Goal: Navigation & Orientation: Understand site structure

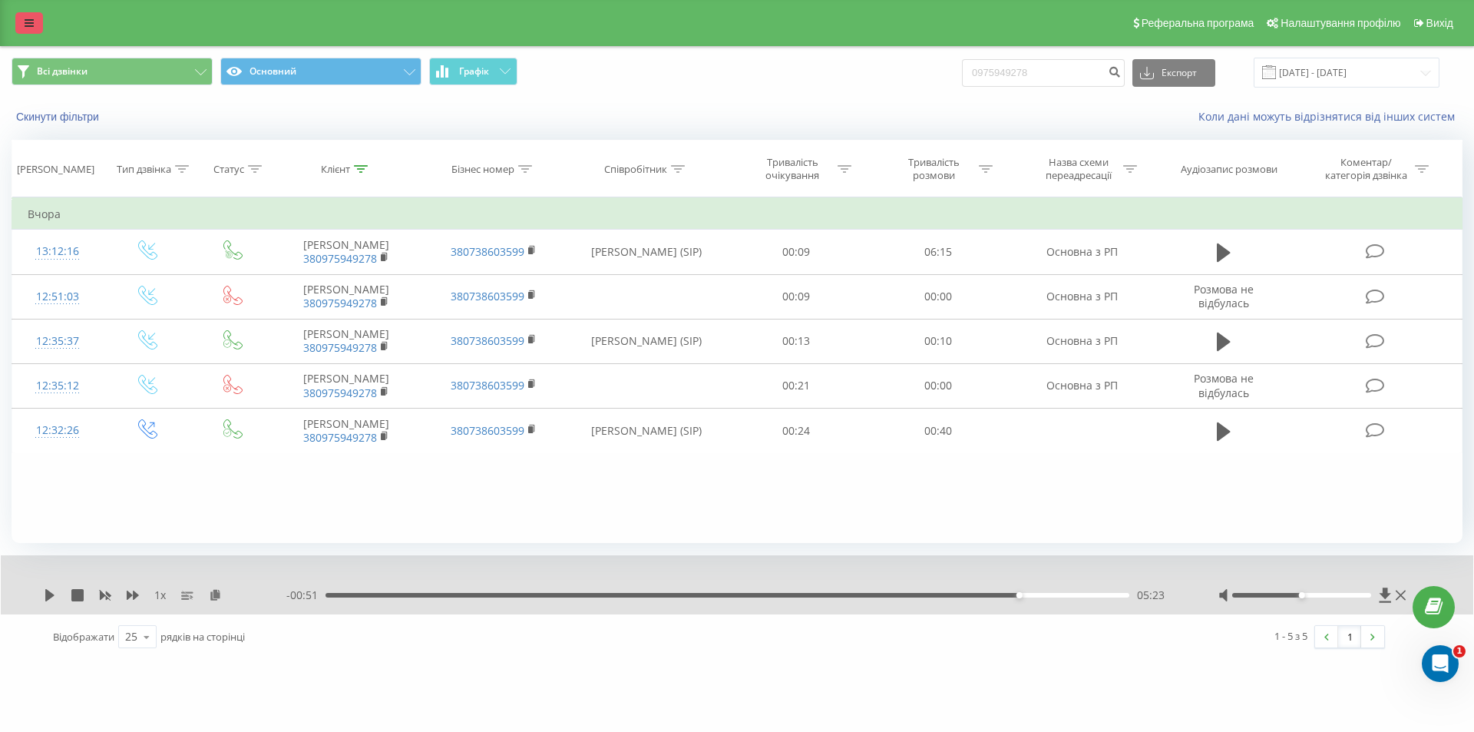
click at [31, 25] on icon at bounding box center [29, 23] width 9 height 11
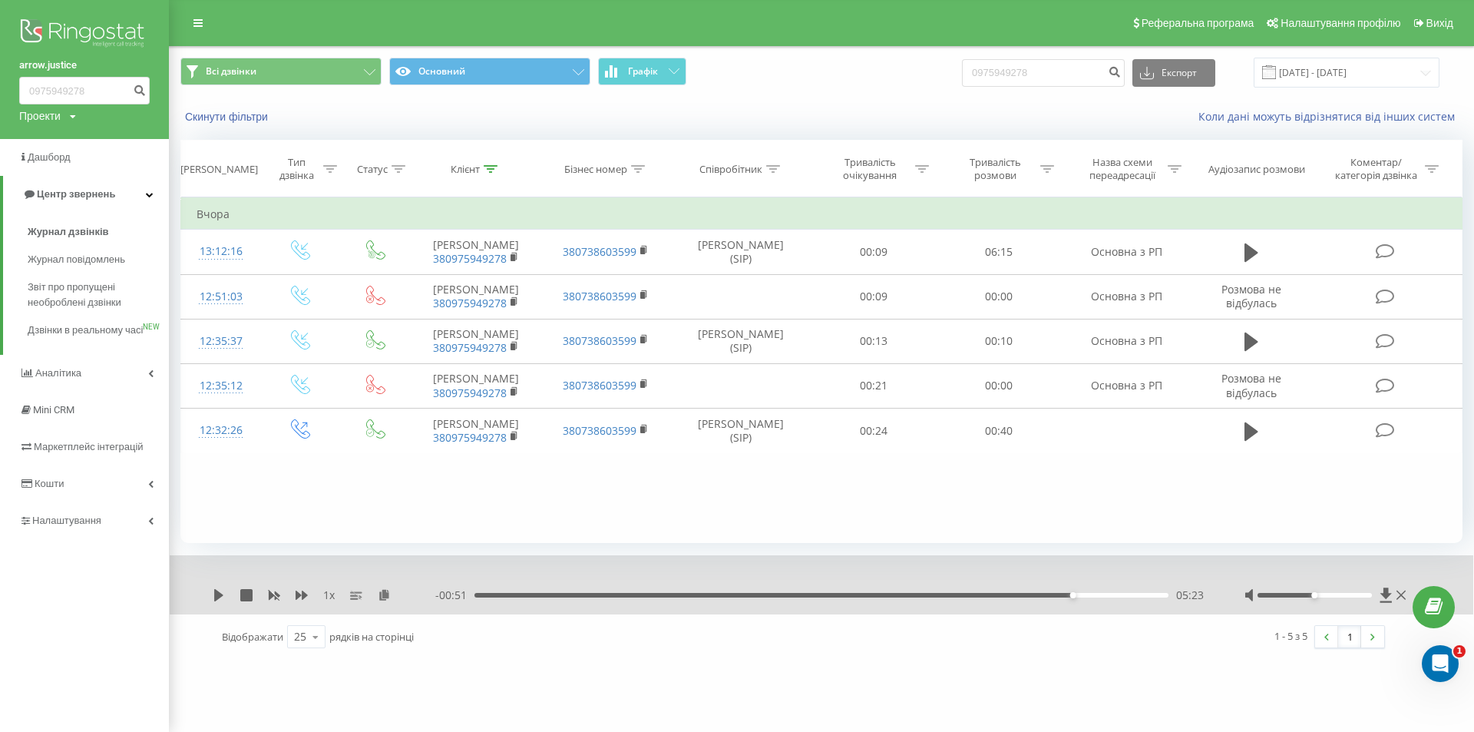
click at [63, 15] on img at bounding box center [84, 34] width 131 height 38
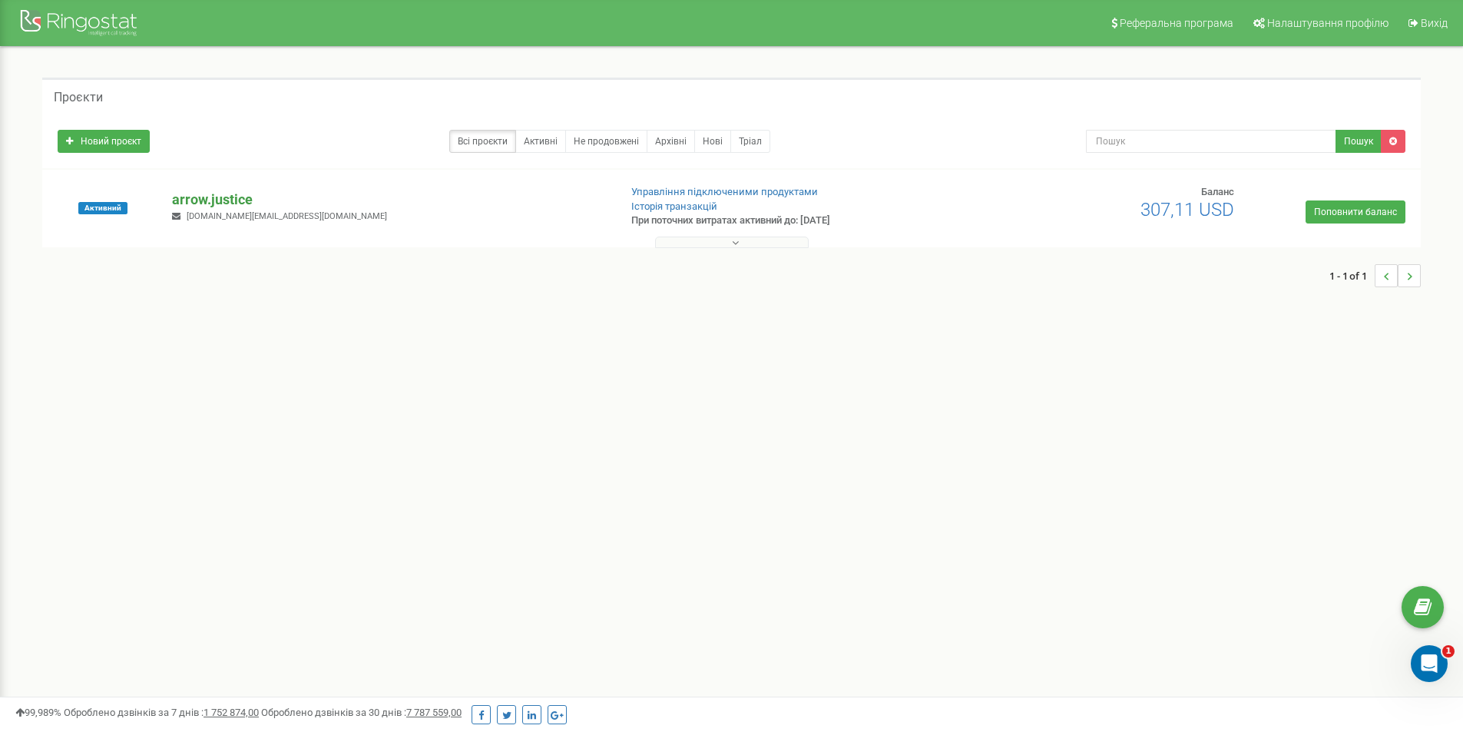
click at [213, 205] on p "arrow.justice" at bounding box center [389, 200] width 434 height 20
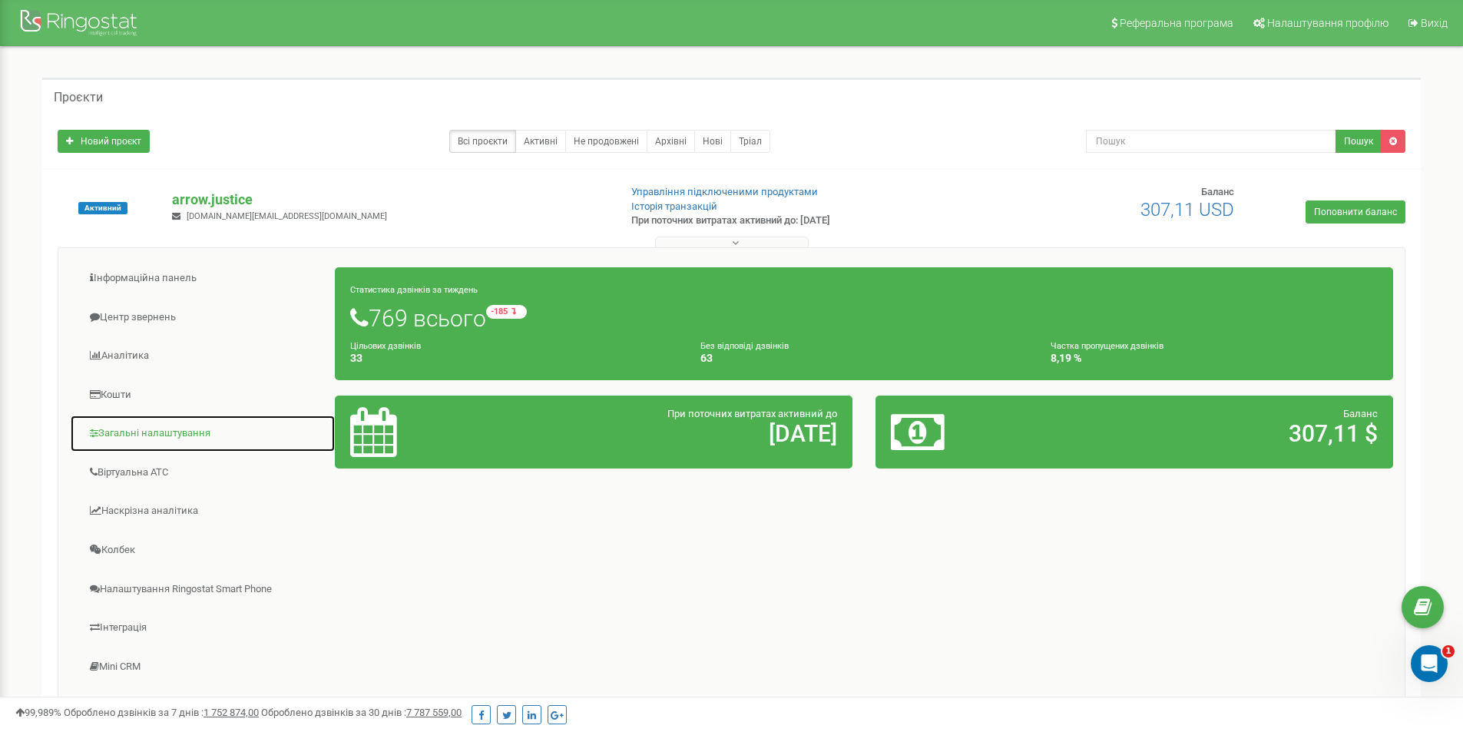
click at [136, 438] on link "Загальні налаштування" at bounding box center [203, 434] width 266 height 38
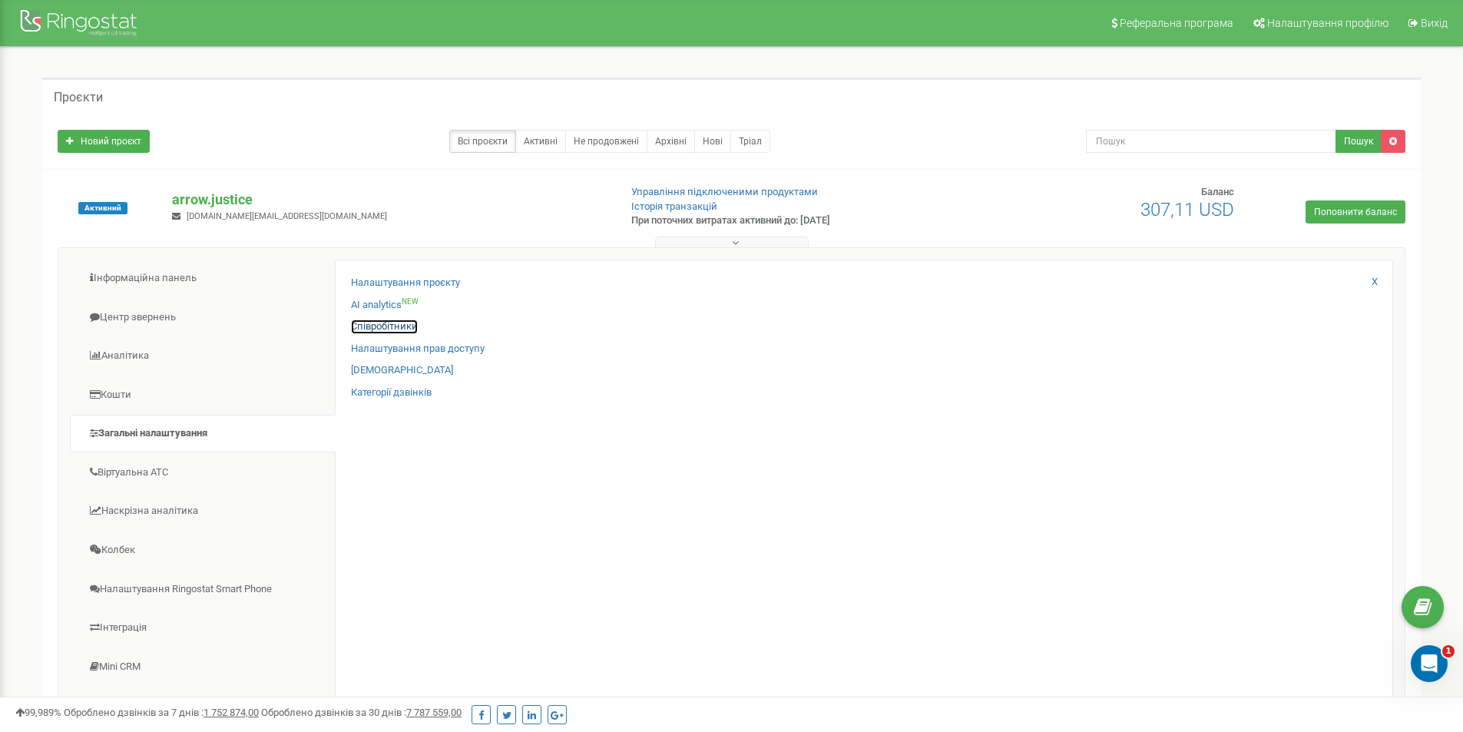
click at [387, 322] on link "Співробітники" at bounding box center [384, 326] width 67 height 15
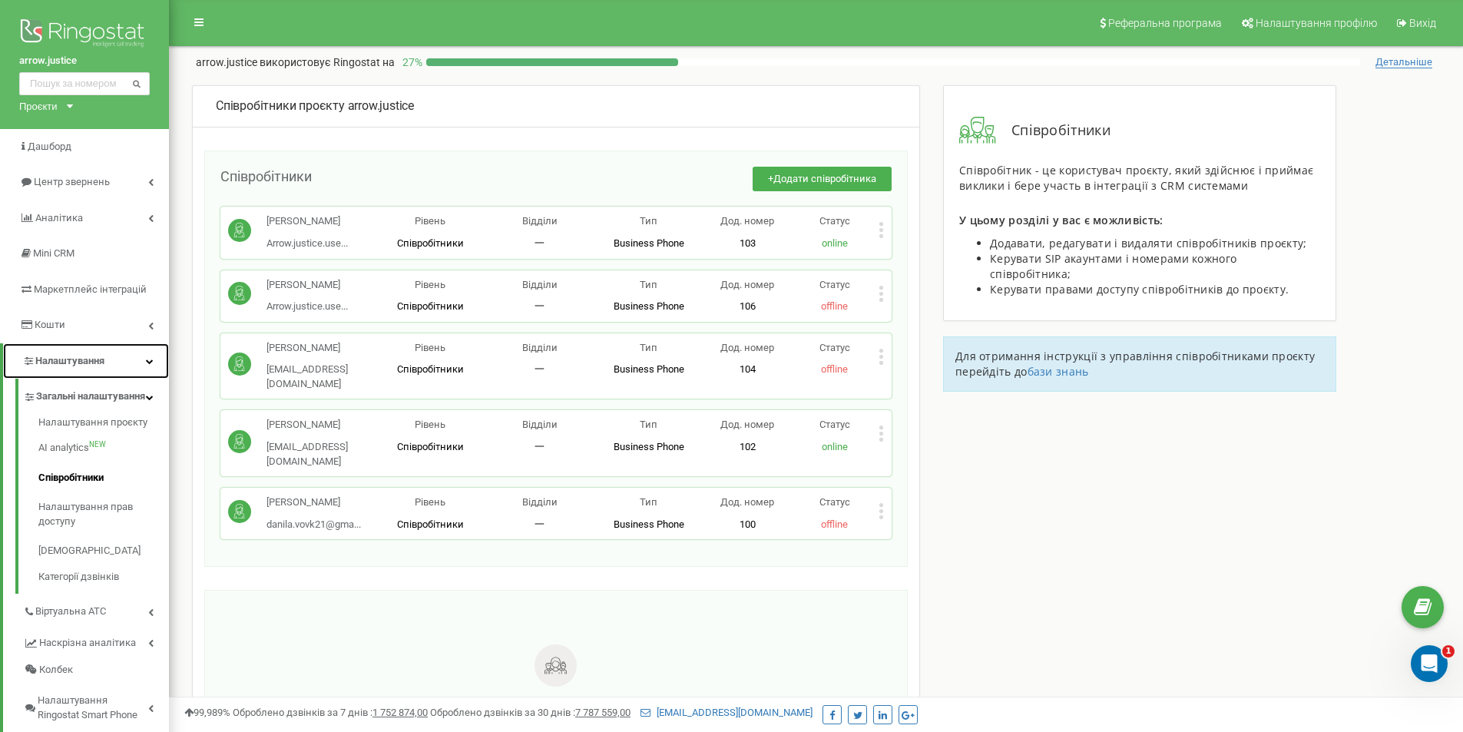
click at [146, 359] on icon at bounding box center [150, 361] width 8 height 8
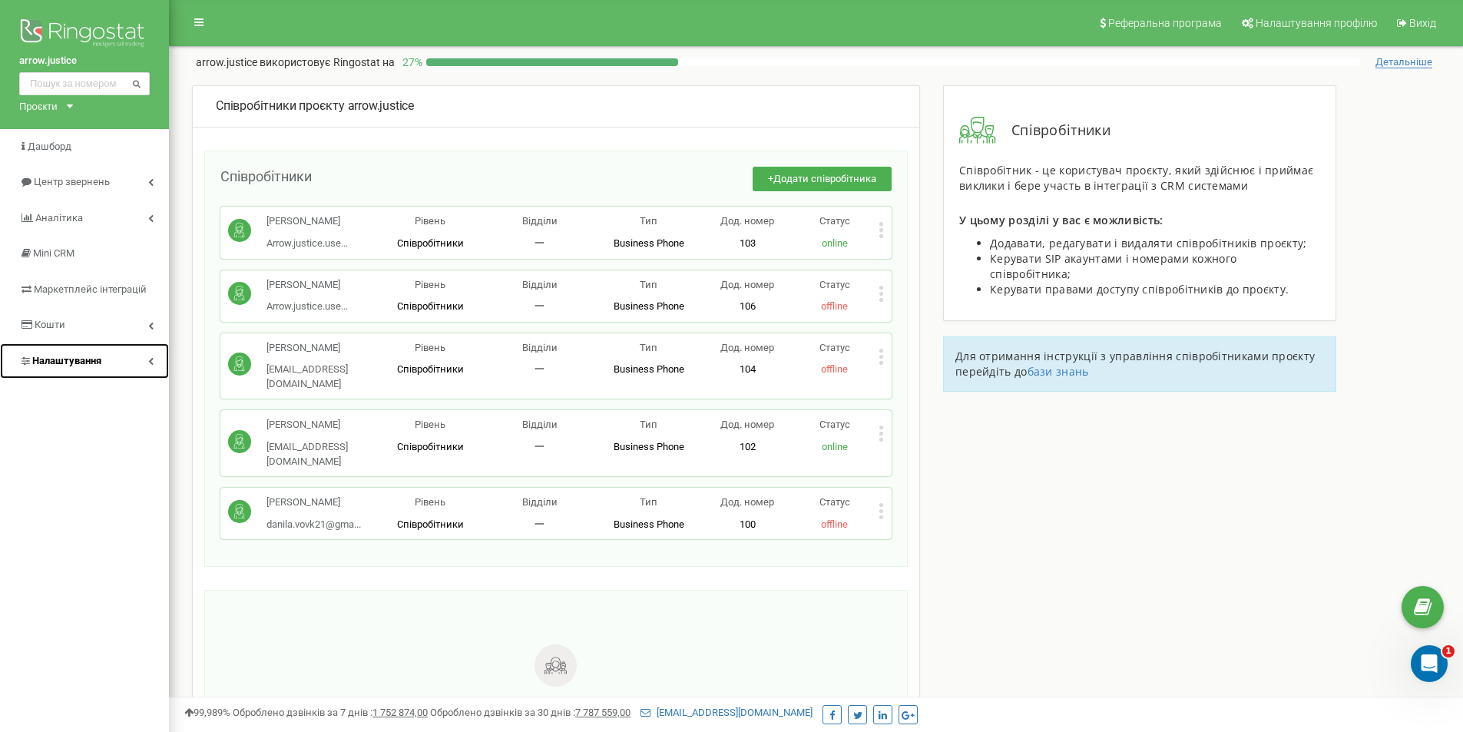
click at [146, 359] on link "Налаштування" at bounding box center [84, 361] width 169 height 36
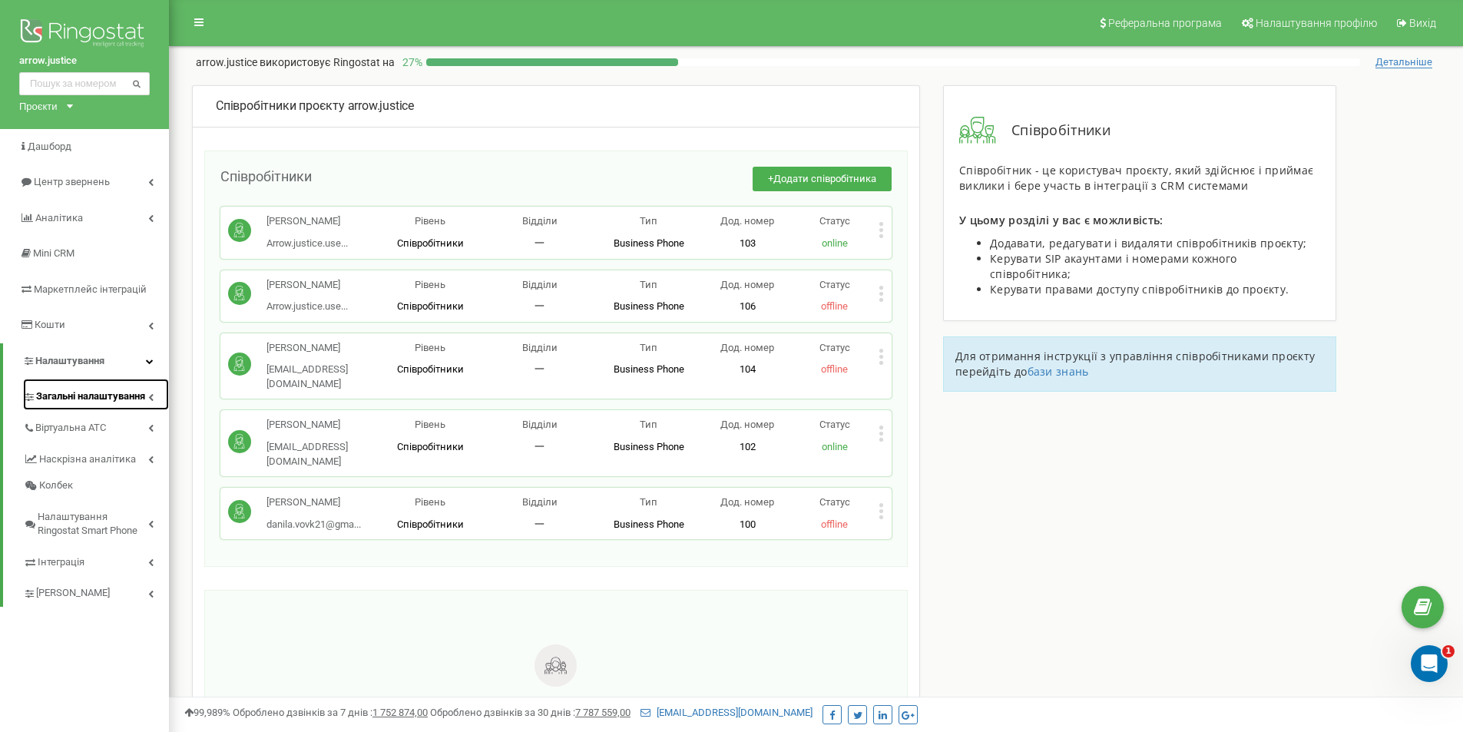
click at [111, 392] on span "Загальні налаштування" at bounding box center [90, 396] width 109 height 15
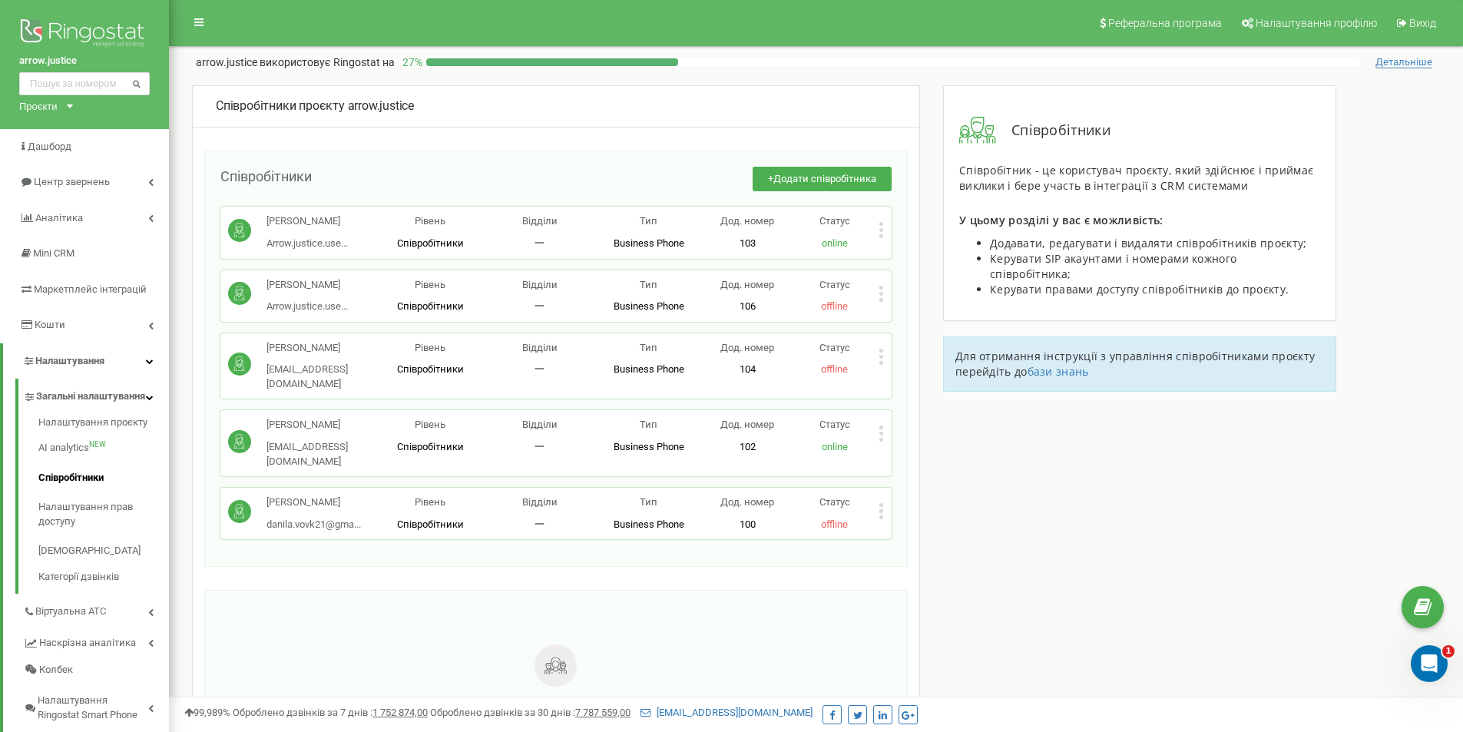
click at [346, 431] on p "Марченко Ігор Денисович" at bounding box center [320, 425] width 109 height 15
click at [349, 431] on p "Марченко Ігор Денисович" at bounding box center [320, 425] width 109 height 15
click at [884, 429] on div "Марченко Ігор Денисович mrchgrsm@gmail.com Рівень Співробітники Відділи 一 Тип B…" at bounding box center [555, 443] width 671 height 66
click at [879, 431] on icon at bounding box center [880, 433] width 5 height 16
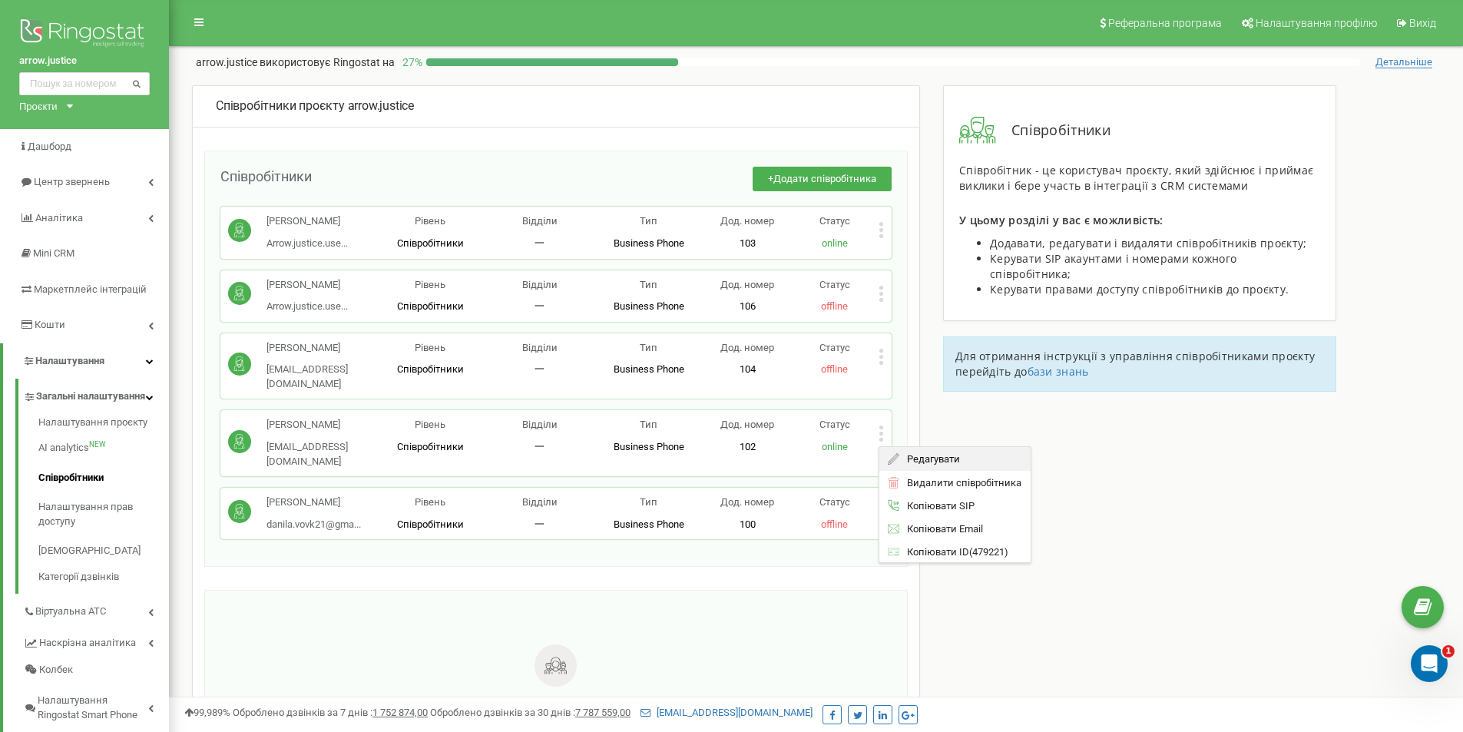
click at [909, 452] on div "Редагувати" at bounding box center [954, 459] width 151 height 24
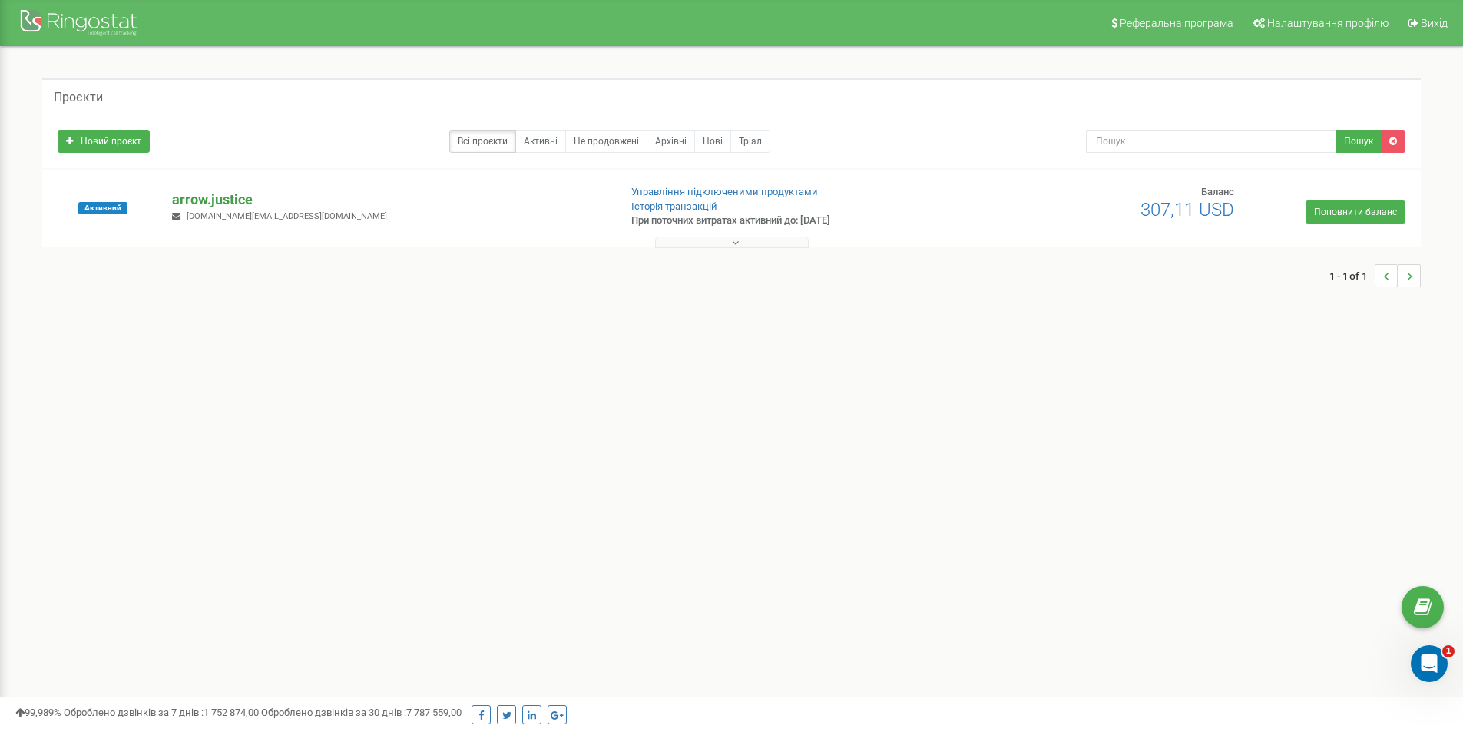
click at [224, 198] on p "arrow.justice" at bounding box center [389, 200] width 434 height 20
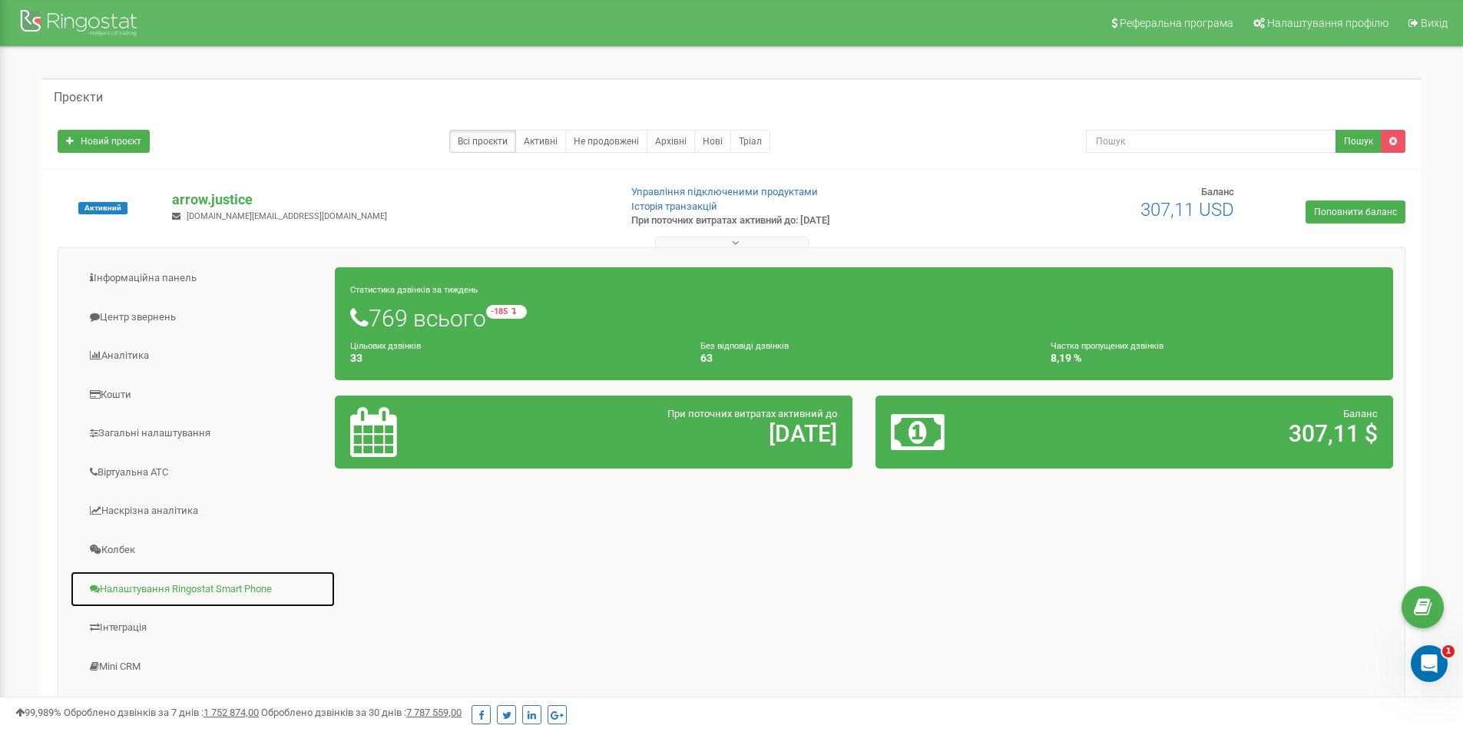
click at [134, 593] on link "Налаштування Ringostat Smart Phone" at bounding box center [203, 589] width 266 height 38
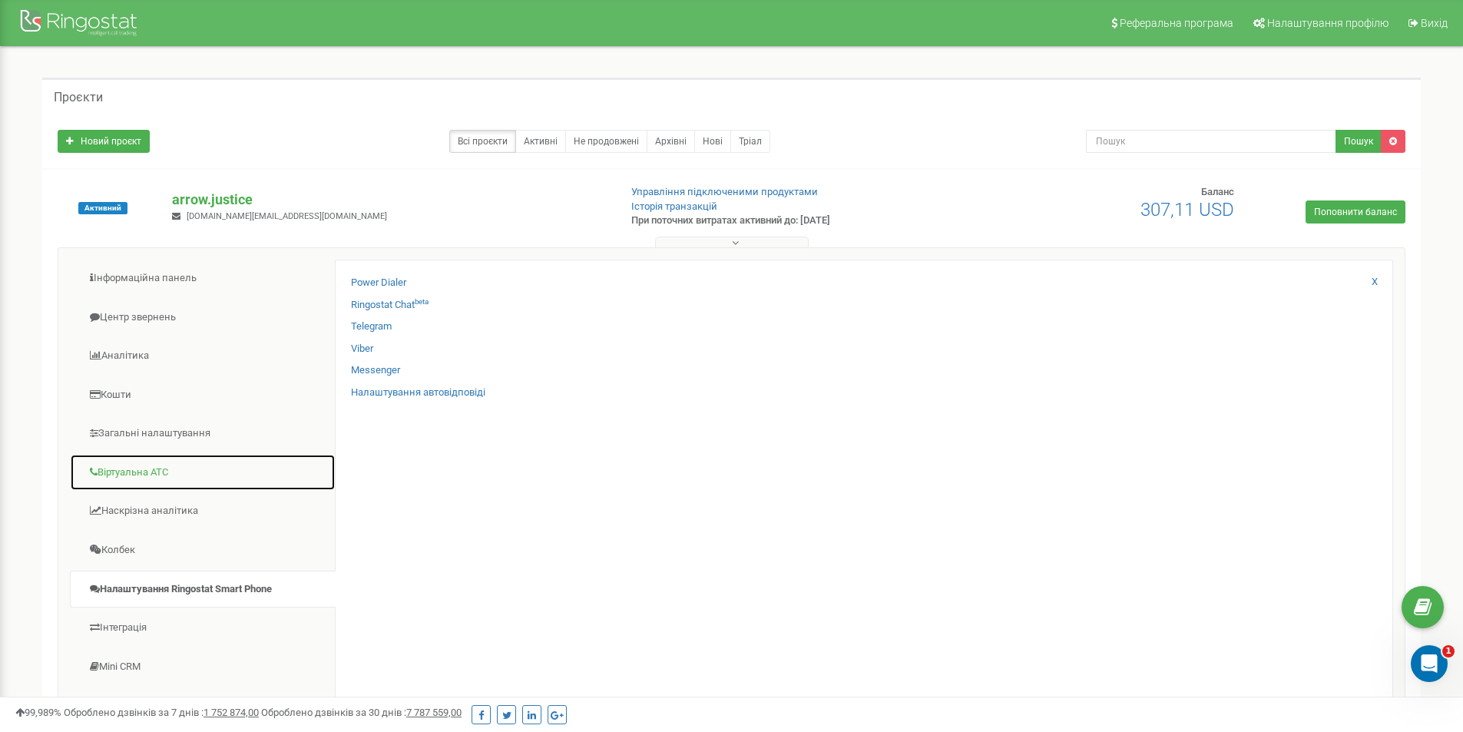
click at [140, 472] on link "Віртуальна АТС" at bounding box center [203, 473] width 266 height 38
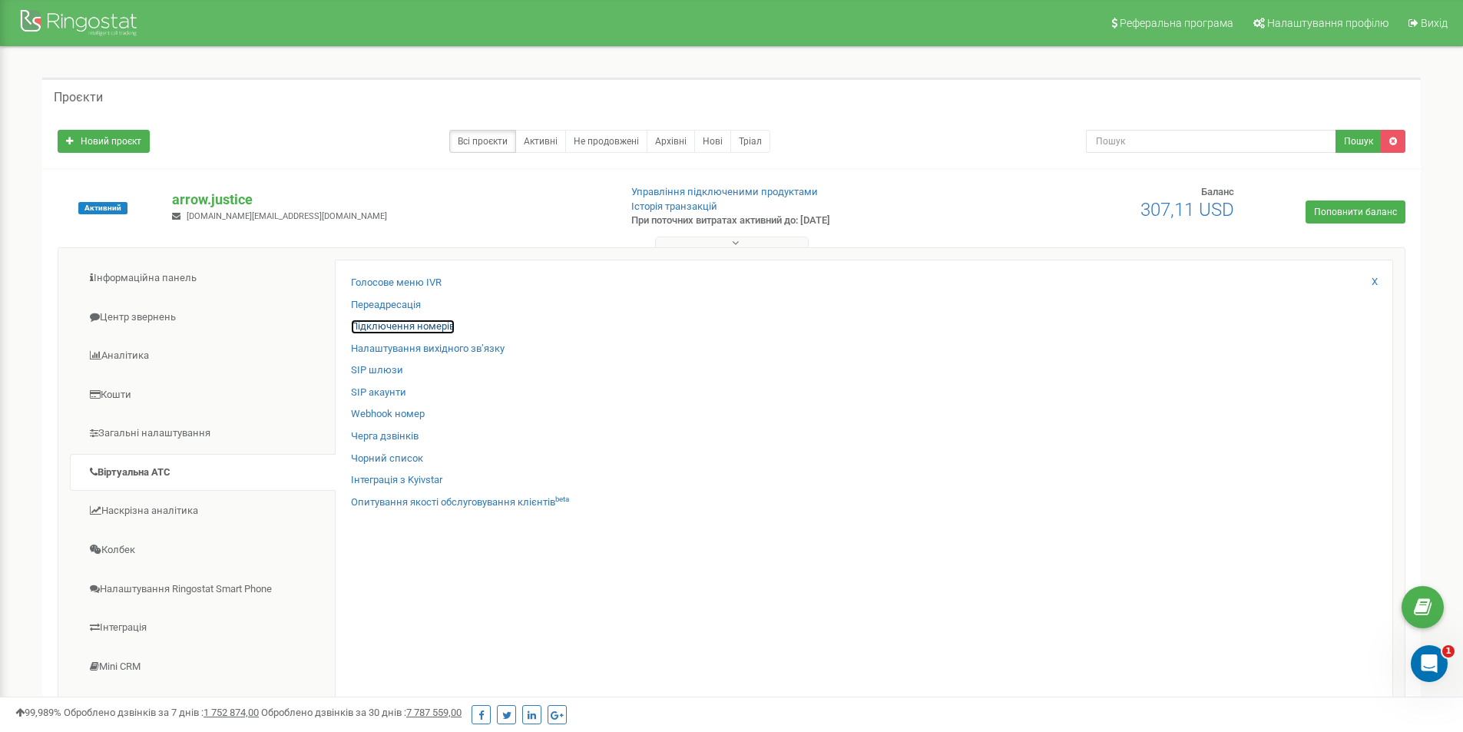
click at [394, 323] on link "Підключення номерів" at bounding box center [403, 326] width 104 height 15
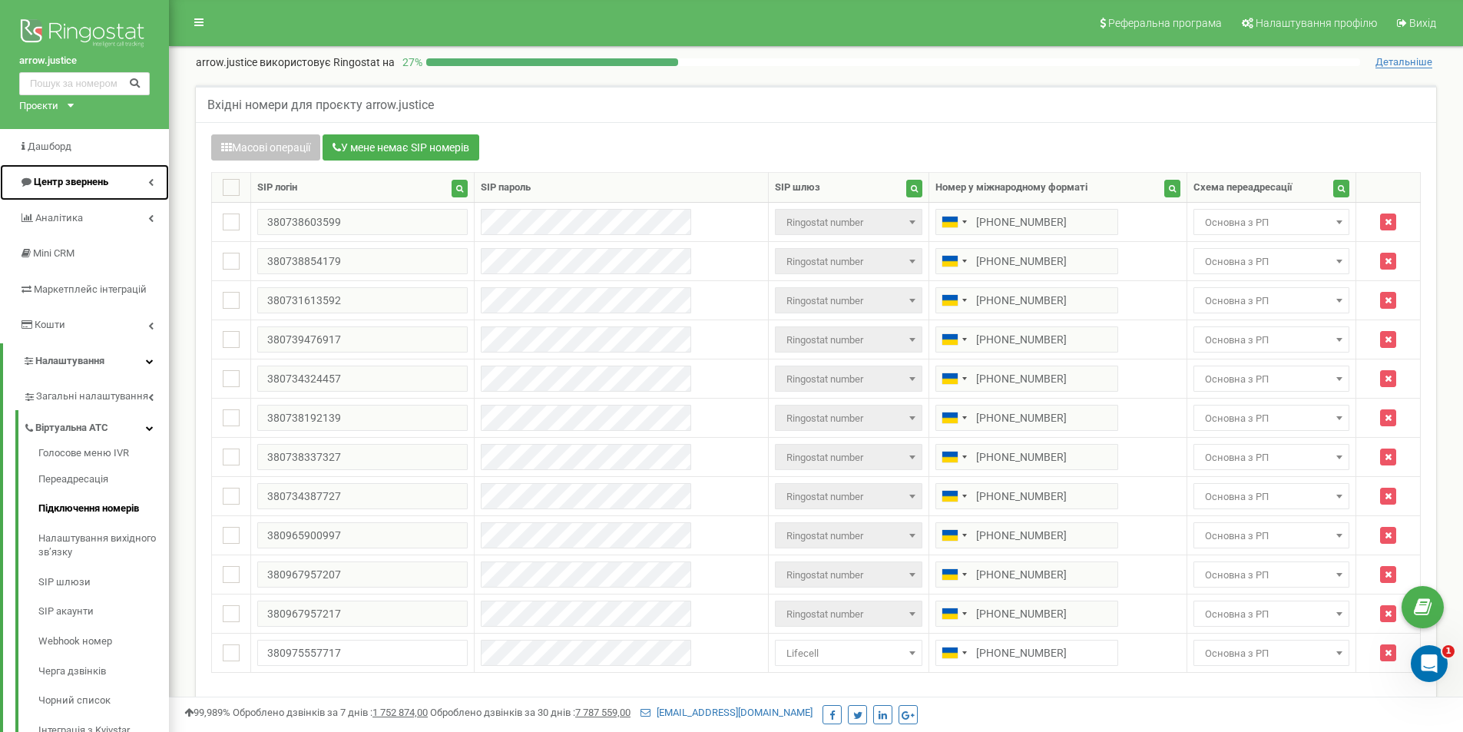
click at [61, 176] on span "Центр звернень" at bounding box center [71, 182] width 74 height 12
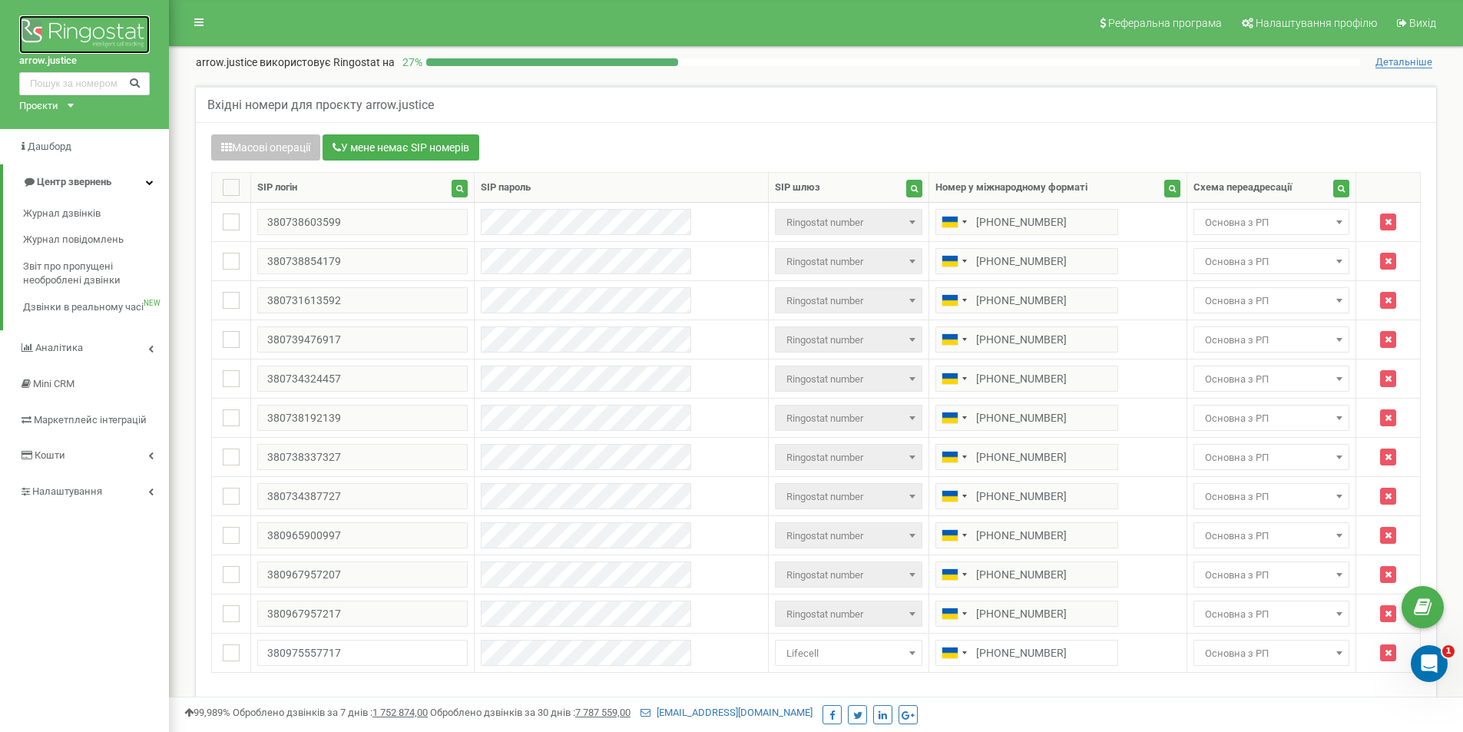
click at [48, 36] on img at bounding box center [84, 34] width 131 height 38
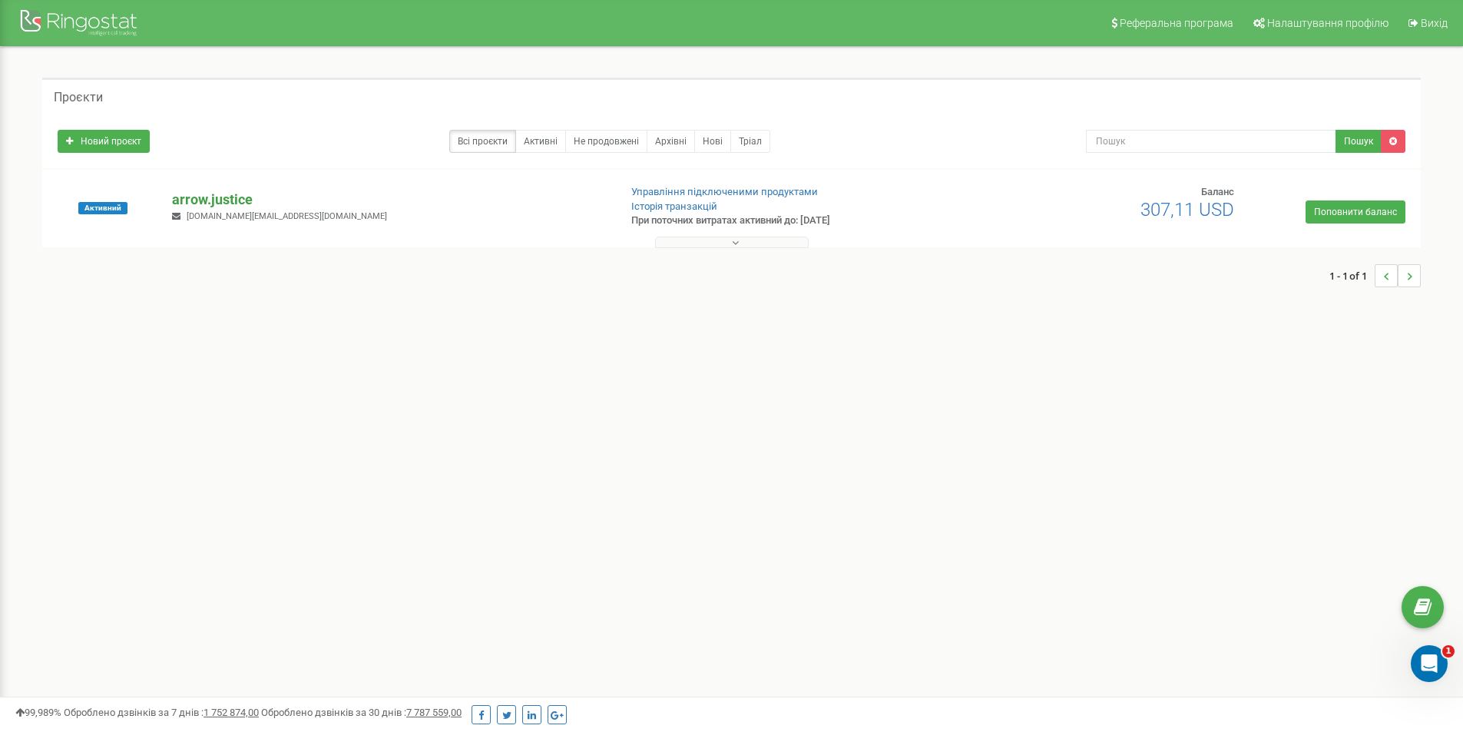
click at [197, 198] on p "arrow.justice" at bounding box center [389, 200] width 434 height 20
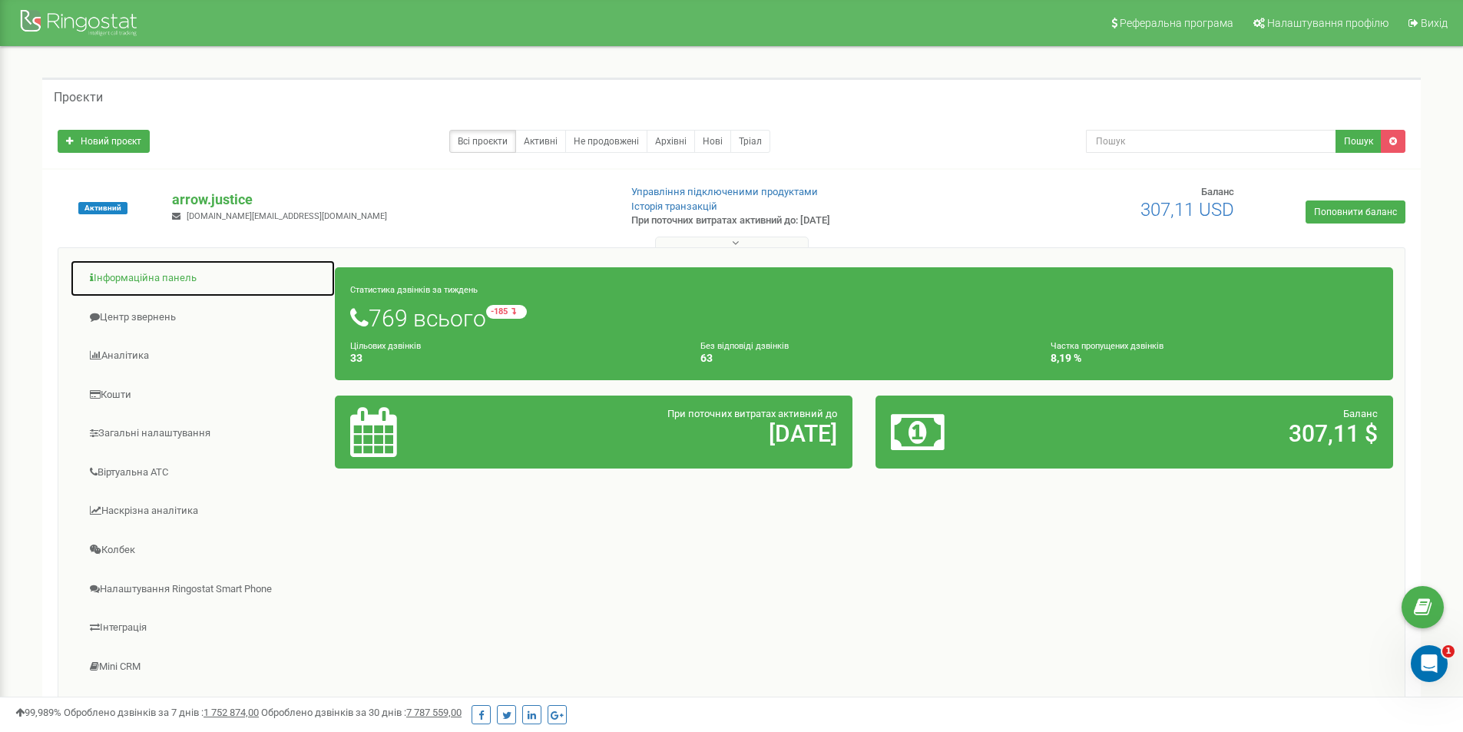
click at [147, 279] on link "Інформаційна панель" at bounding box center [203, 279] width 266 height 38
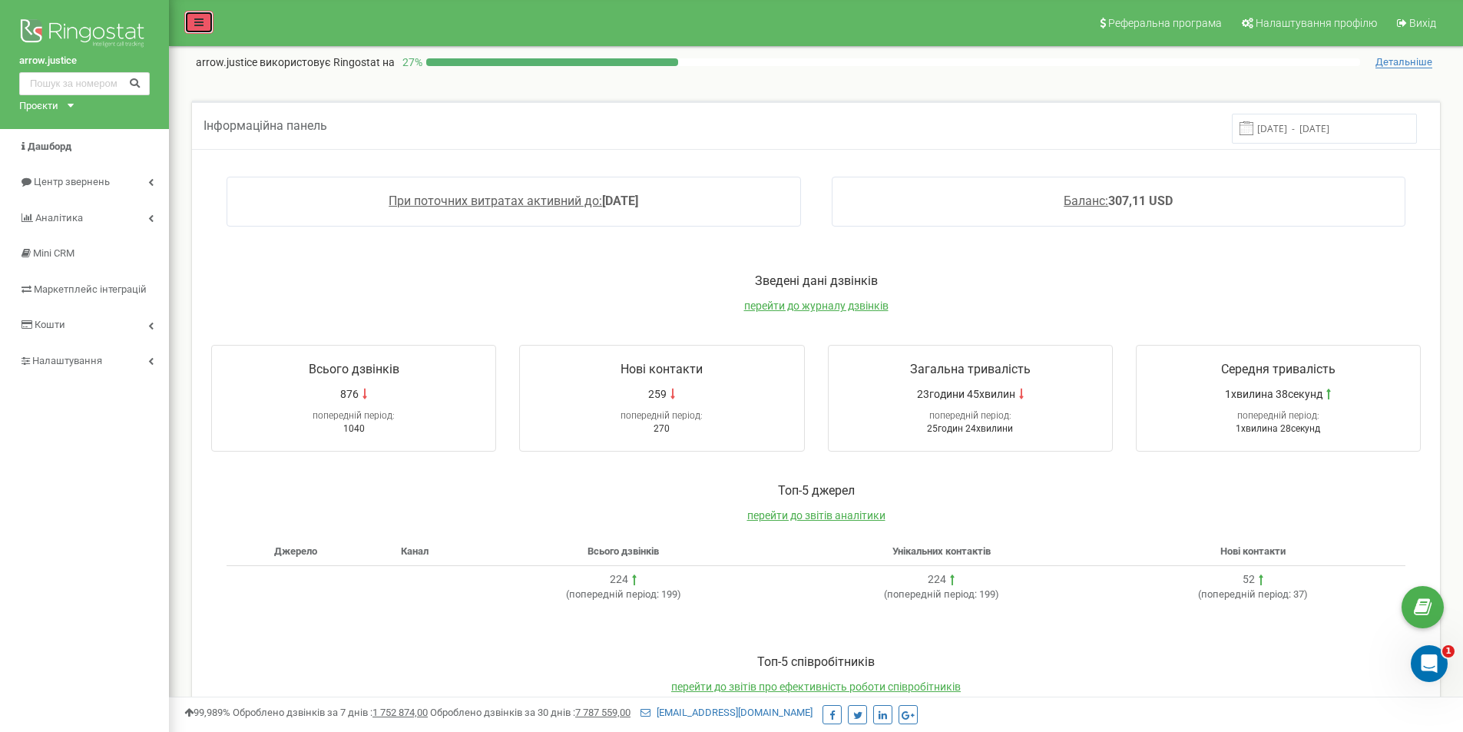
click at [200, 28] on link at bounding box center [198, 22] width 29 height 23
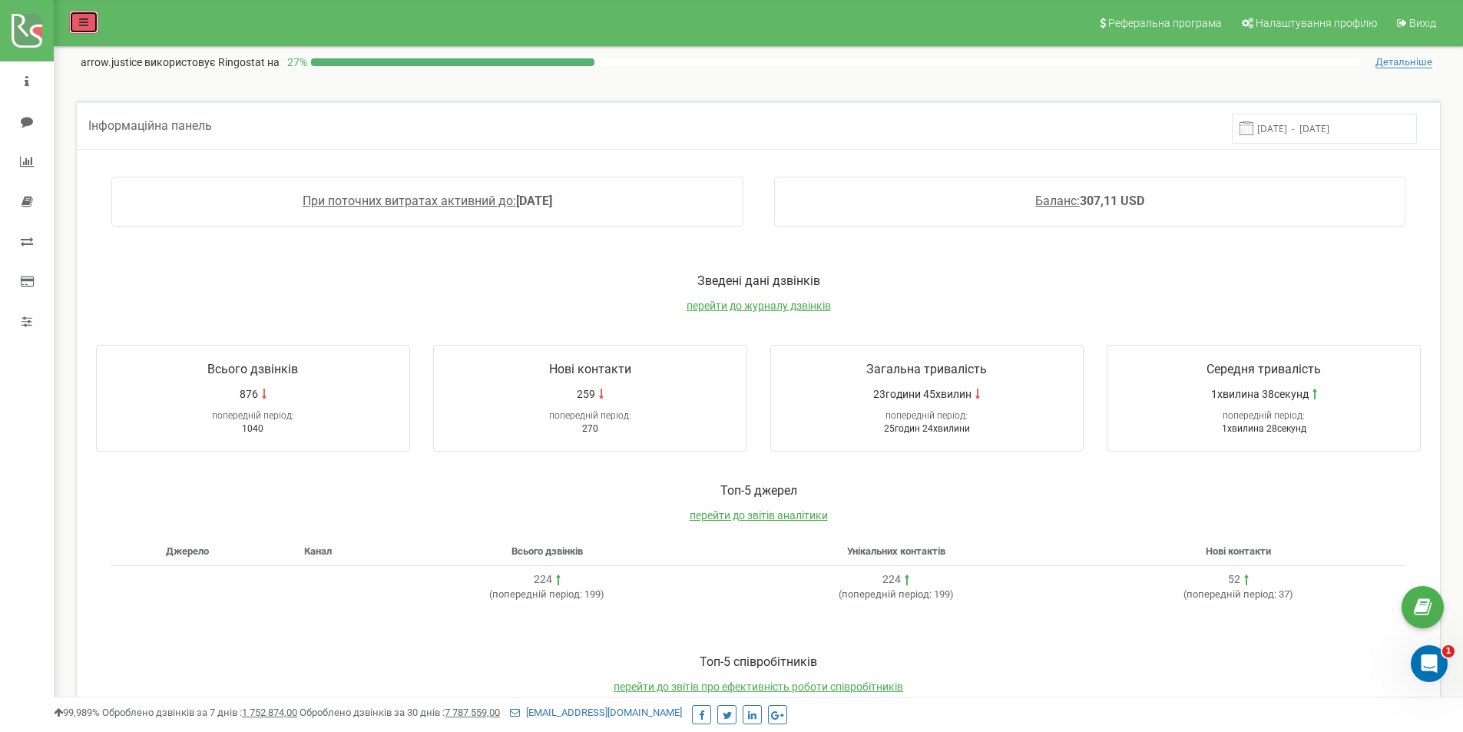
click at [84, 17] on icon at bounding box center [83, 22] width 9 height 11
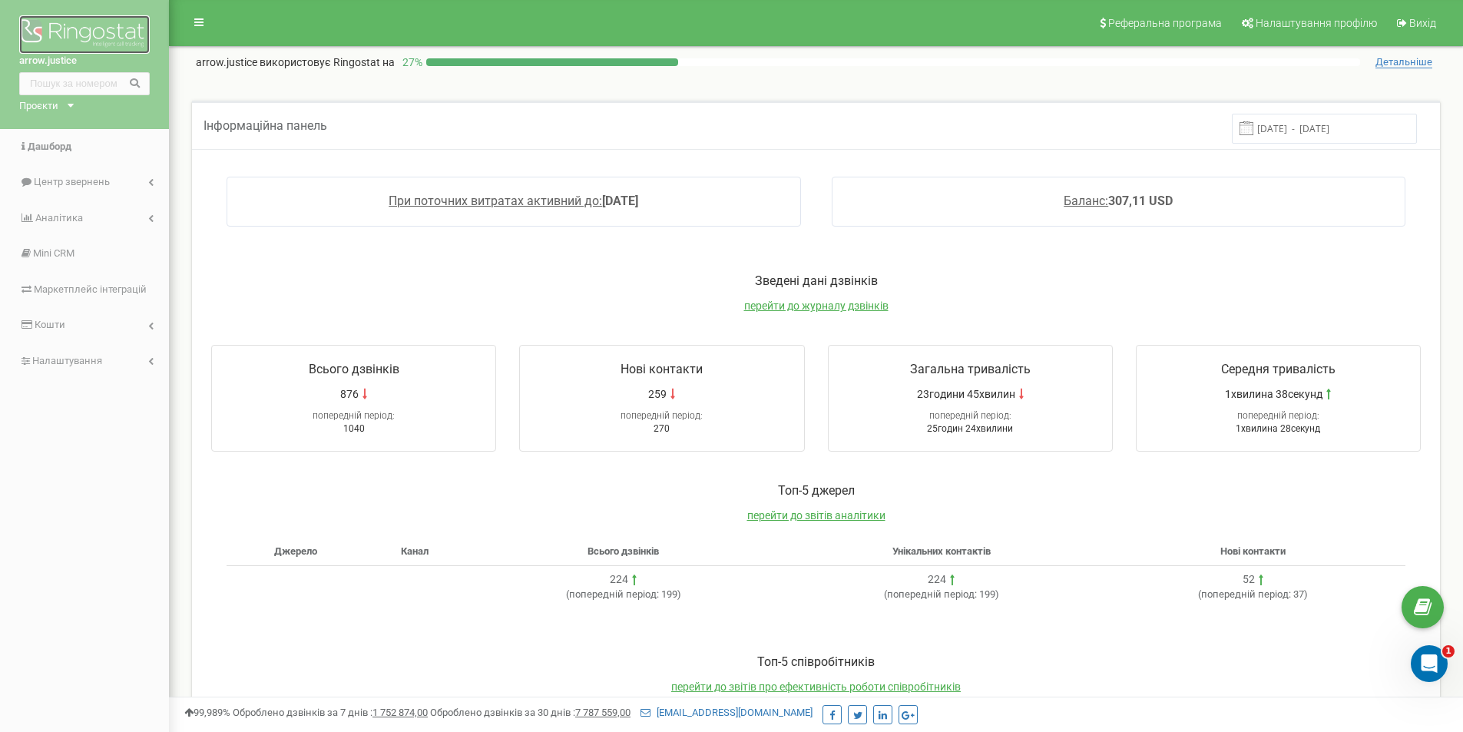
click at [73, 23] on img at bounding box center [84, 34] width 131 height 38
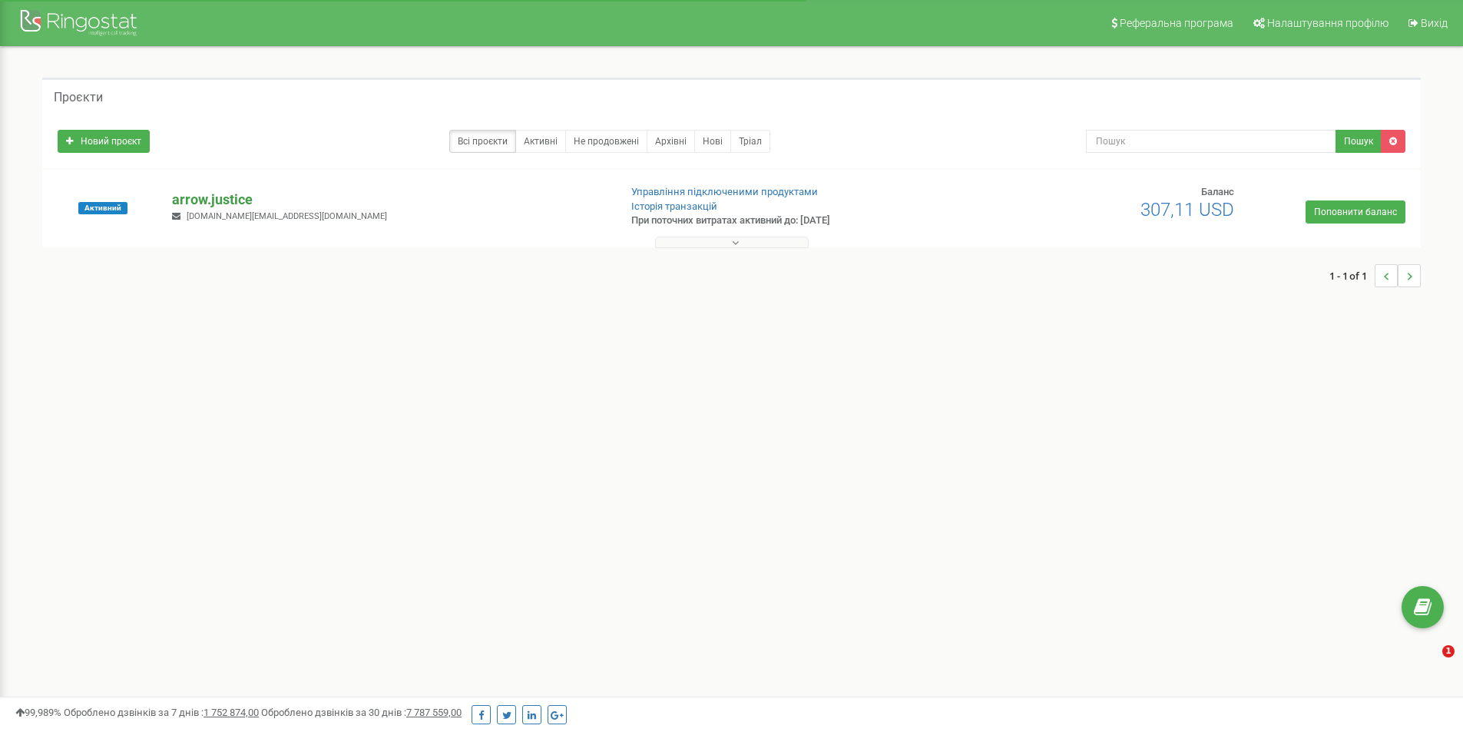
click at [239, 200] on p "arrow.justice" at bounding box center [389, 200] width 434 height 20
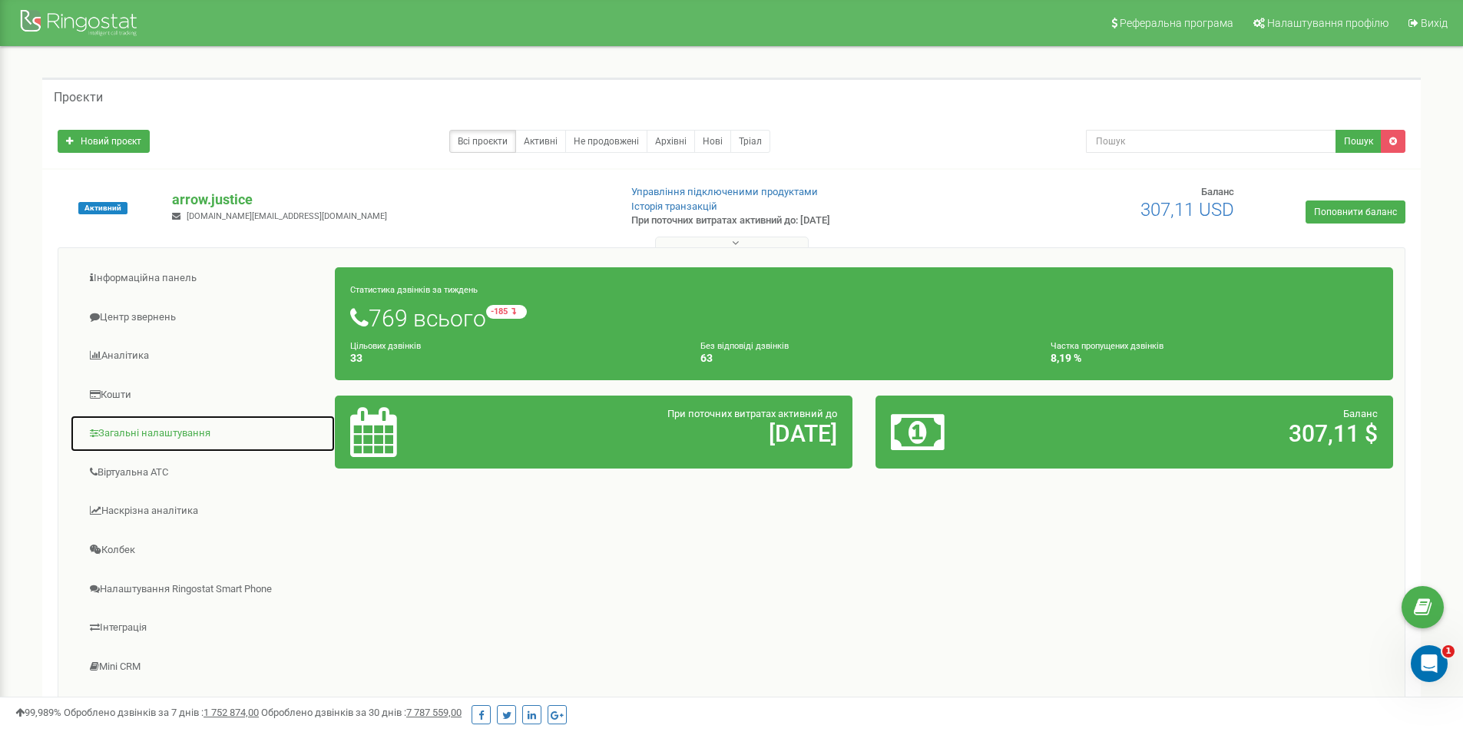
click at [146, 425] on link "Загальні налаштування" at bounding box center [203, 434] width 266 height 38
